Goal: Transaction & Acquisition: Obtain resource

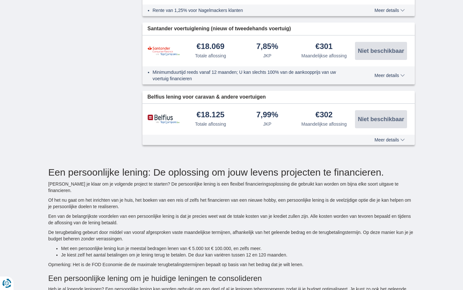
type input "15250"
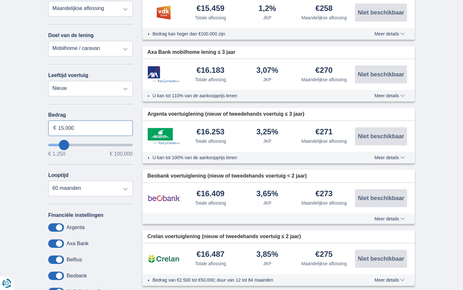
click at [90, 128] on input "15.000" at bounding box center [90, 127] width 85 height 15
type input "1"
type input "100.000"
type input "99250"
select select "120"
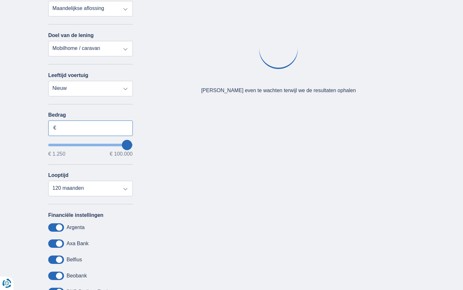
click at [90, 128] on input "Bedrag" at bounding box center [90, 127] width 85 height 15
click at [90, 128] on input "15.000" at bounding box center [90, 127] width 85 height 15
type input "1"
type input "5.586"
type input "5250"
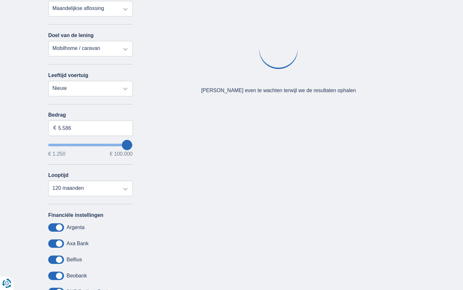
select select "36"
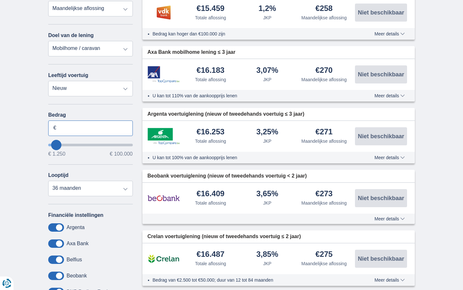
click at [90, 128] on input "Bedrag" at bounding box center [90, 127] width 85 height 15
click at [90, 128] on input "15.000" at bounding box center [90, 127] width 85 height 15
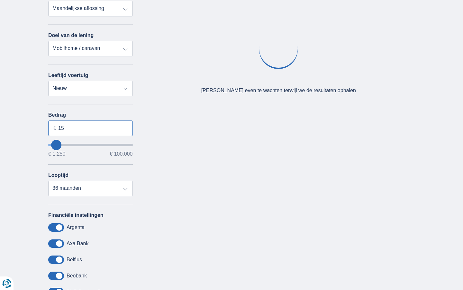
type input "1"
type input "100.000"
type input "99250"
click at [90, 128] on input "Bedrag" at bounding box center [90, 127] width 85 height 15
select select "120"
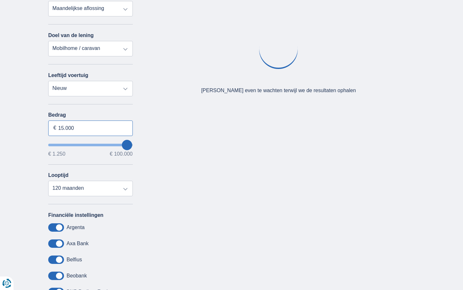
click at [90, 128] on input "15.000" at bounding box center [90, 127] width 85 height 15
type input "1"
type input "100.000"
type input "99250"
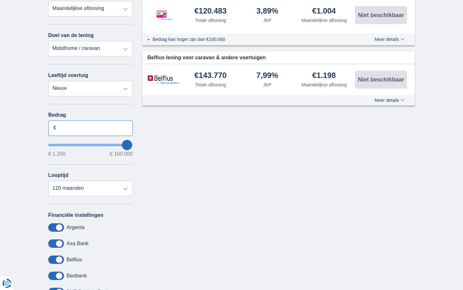
click at [90, 128] on input "Bedrag" at bounding box center [90, 127] width 85 height 15
click at [90, 128] on input "15.000" at bounding box center [90, 127] width 85 height 15
type input "1"
type input "100.000"
type input "99250"
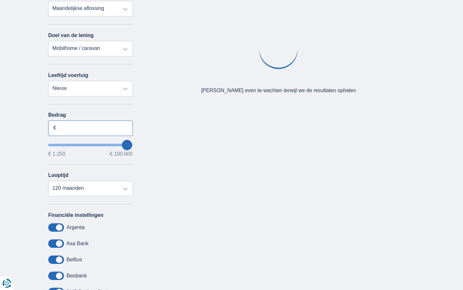
click at [90, 128] on input "Bedrag" at bounding box center [90, 127] width 85 height 15
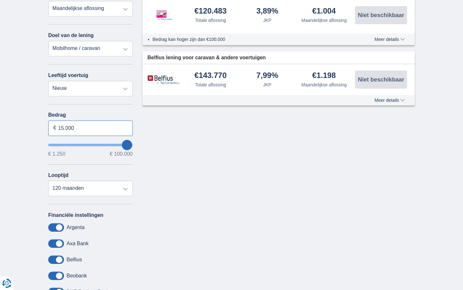
click at [90, 128] on input "15.000" at bounding box center [90, 127] width 85 height 15
type input "1"
type input "100.000"
type input "99250"
click at [90, 128] on input "Bedrag" at bounding box center [90, 127] width 85 height 15
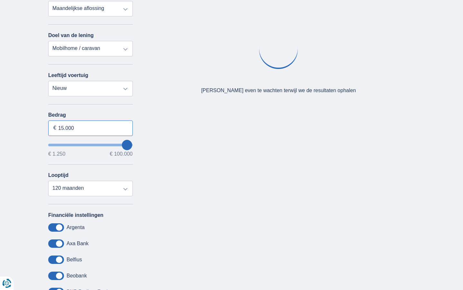
click at [90, 128] on input "15.000" at bounding box center [90, 127] width 85 height 15
type input "1"
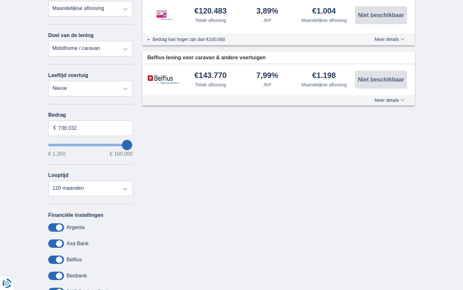
type input "100.000"
type input "99250"
click at [90, 128] on input "Bedrag" at bounding box center [90, 127] width 85 height 15
click at [90, 128] on input "15.000" at bounding box center [90, 127] width 85 height 15
type input "1"
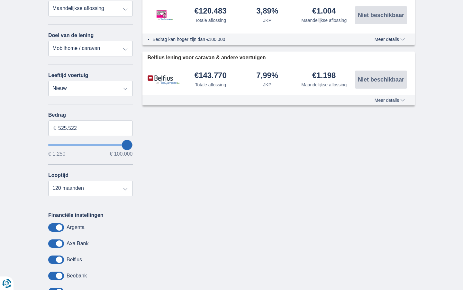
type input "100.000"
type input "99250"
click at [90, 128] on input "Bedrag" at bounding box center [90, 127] width 85 height 15
click at [90, 128] on input "15.000" at bounding box center [90, 127] width 85 height 15
type input "1"
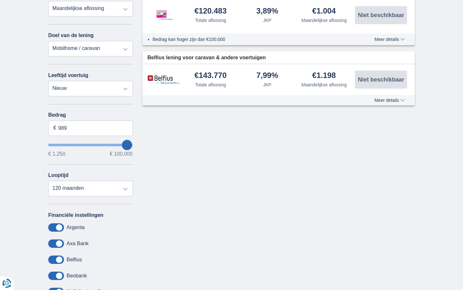
type input "1.250"
type input "1250"
select select "24"
click at [90, 128] on input "Bedrag" at bounding box center [90, 127] width 85 height 15
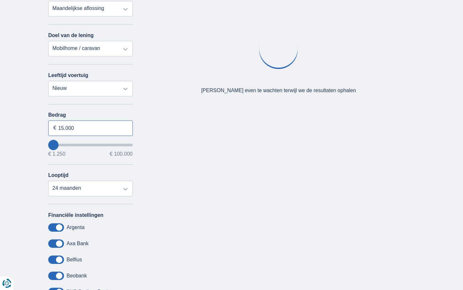
click at [90, 128] on input "15.000" at bounding box center [90, 127] width 85 height 15
type input "1"
type input "100.000"
type input "99250"
